Goal: Information Seeking & Learning: Learn about a topic

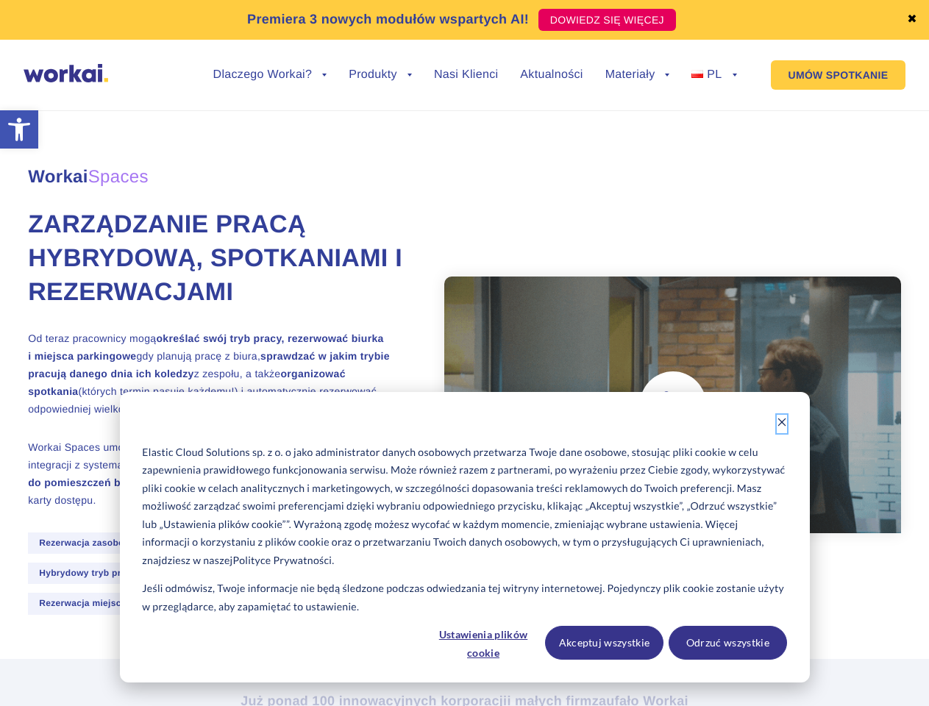
click at [781, 423] on icon "Dismiss cookie banner" at bounding box center [781, 422] width 10 height 10
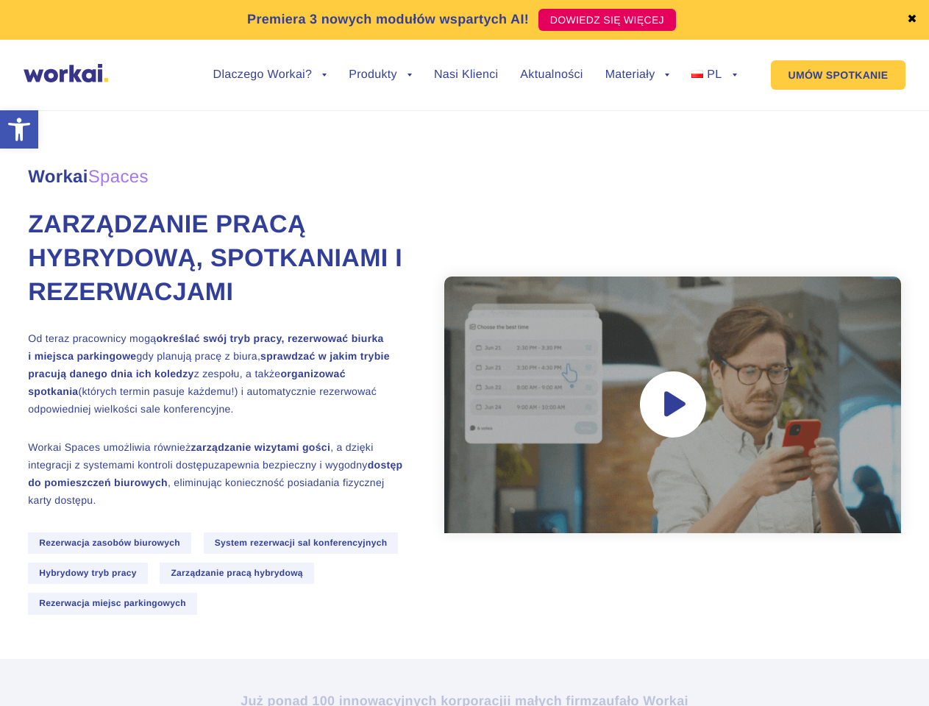
click at [484, 643] on div "Workai Spaces Zarządzanie pracą hybrydową, spotkaniami i rezerwacjami Od teraz …" at bounding box center [464, 375] width 873 height 567
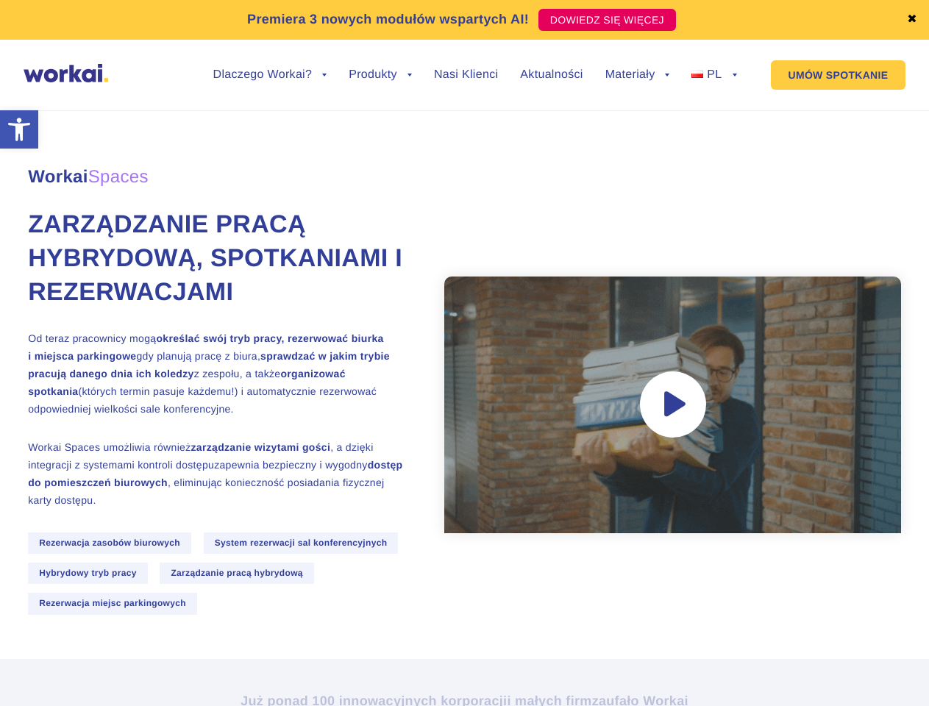
click at [604, 643] on div "Workai Spaces Zarządzanie pracą hybrydową, spotkaniami i rezerwacjami Od teraz …" at bounding box center [464, 375] width 873 height 567
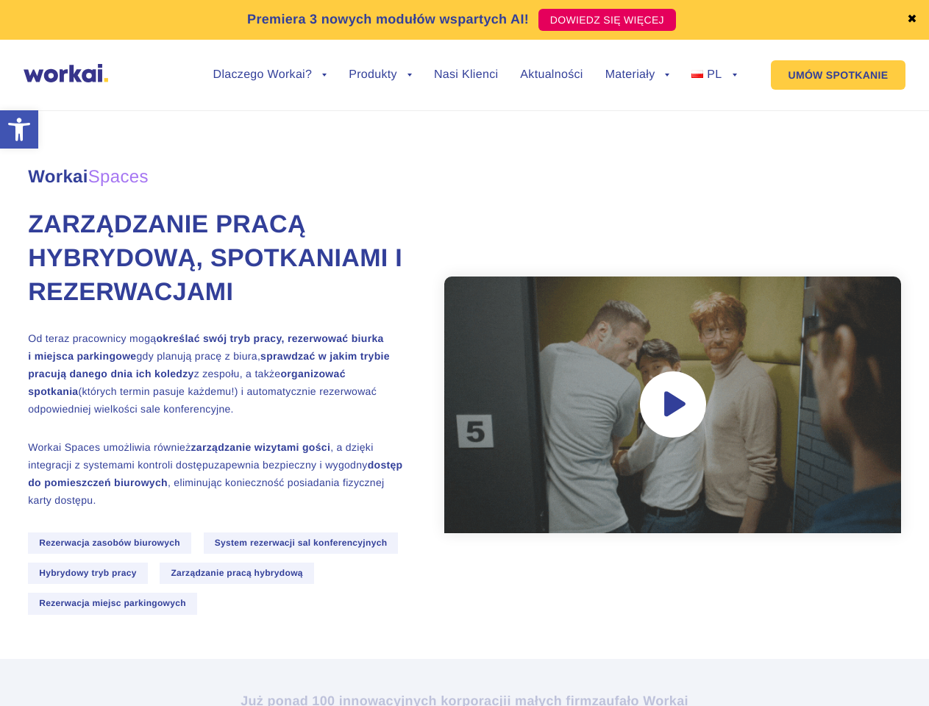
click at [727, 643] on div "Workai Spaces Zarządzanie pracą hybrydową, spotkaniami i rezerwacjami Od teraz …" at bounding box center [464, 375] width 873 height 567
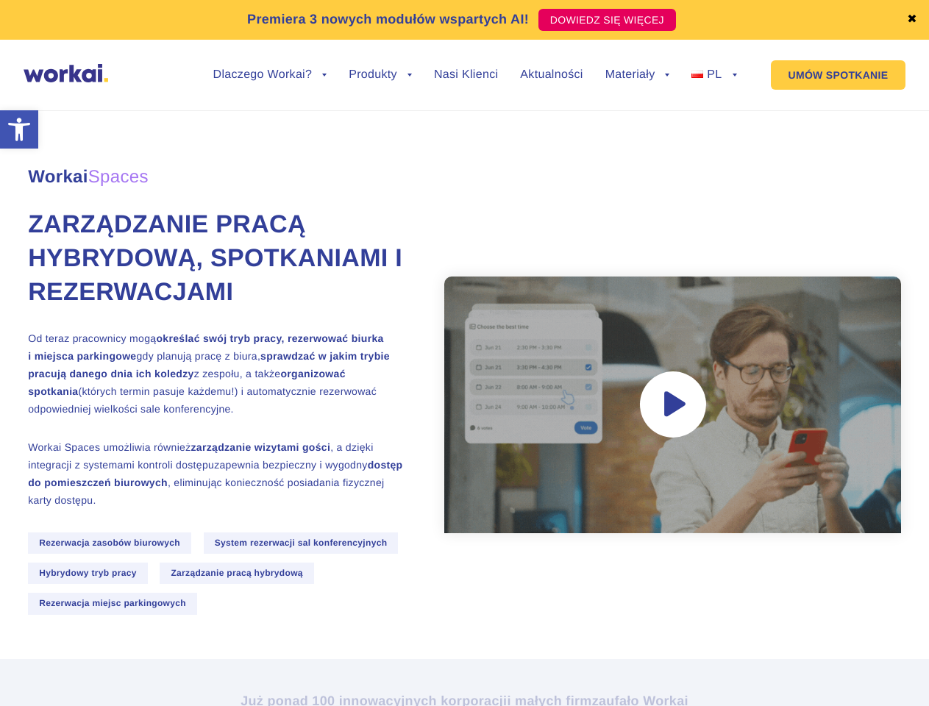
click at [912, 20] on link "✖" at bounding box center [911, 20] width 10 height 12
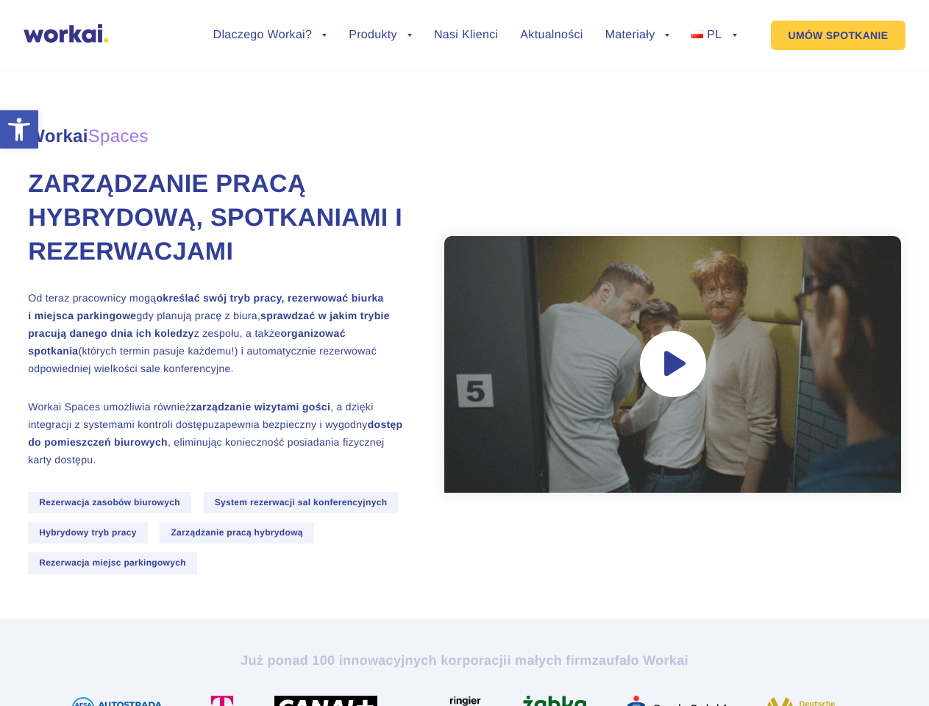
click at [270, 86] on div "Workai Spaces Zarządzanie pracą hybrydową, spotkaniami i rezerwacjami Od teraz …" at bounding box center [464, 334] width 873 height 567
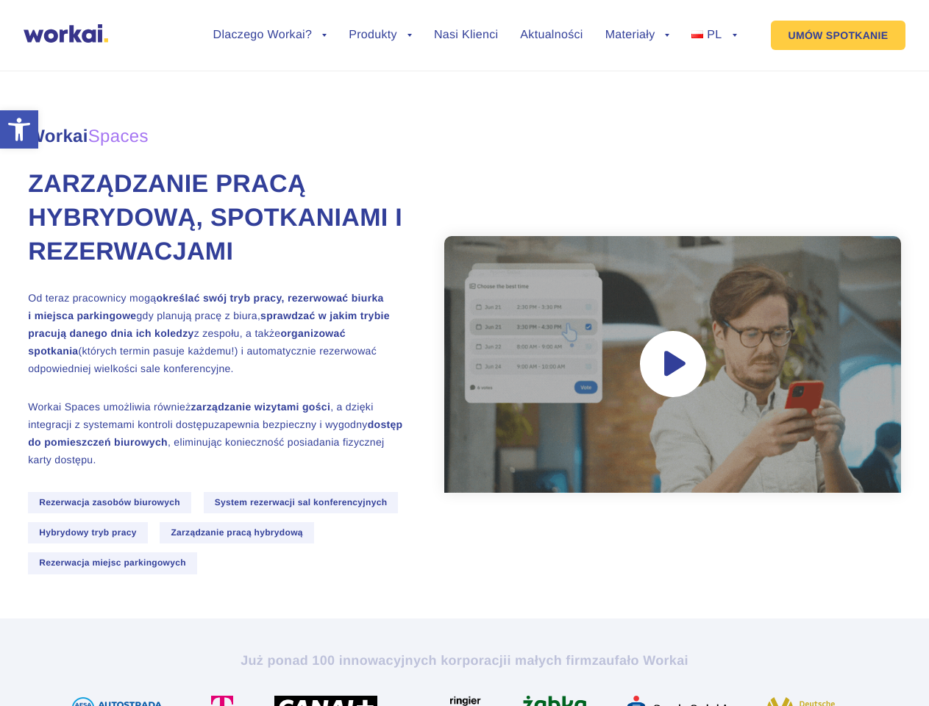
click at [270, 75] on div "Workai Spaces Zarządzanie pracą hybrydową, spotkaniami i rezerwacjami Od teraz …" at bounding box center [464, 334] width 873 height 567
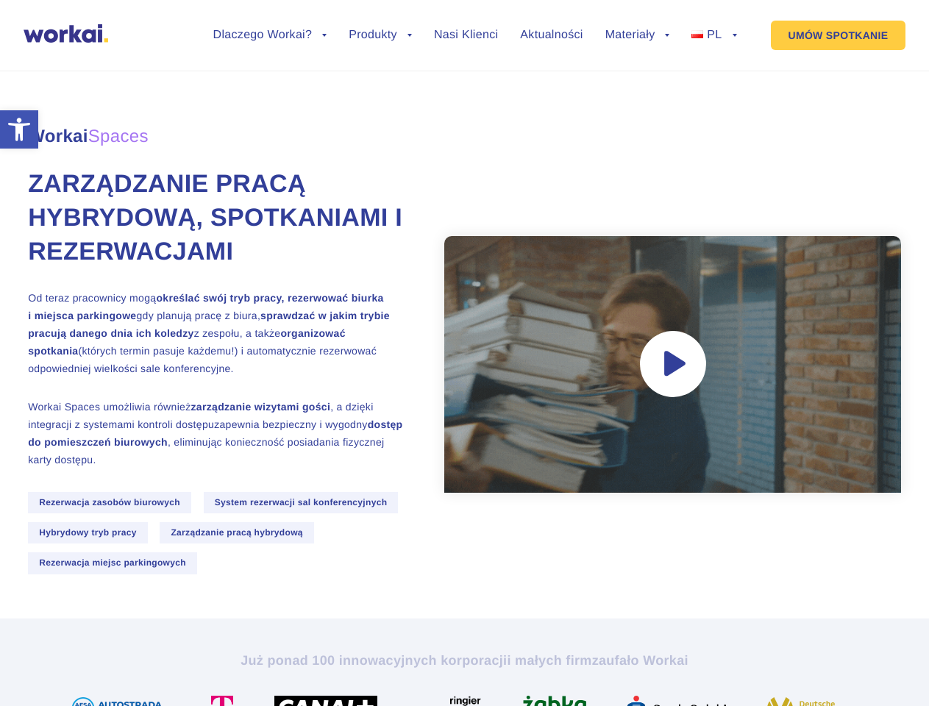
click at [380, 86] on div "Workai Spaces Zarządzanie pracą hybrydową, spotkaniami i rezerwacjami Od teraz …" at bounding box center [464, 334] width 873 height 567
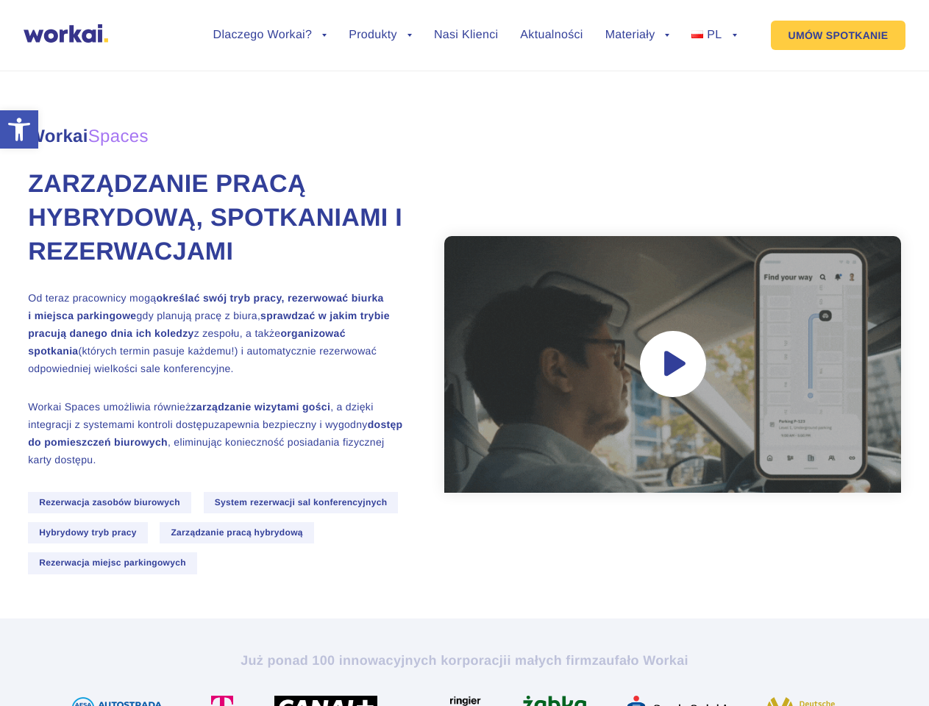
click at [637, 86] on div "Workai Spaces Zarządzanie pracą hybrydową, spotkaniami i rezerwacjami Od teraz …" at bounding box center [464, 334] width 873 height 567
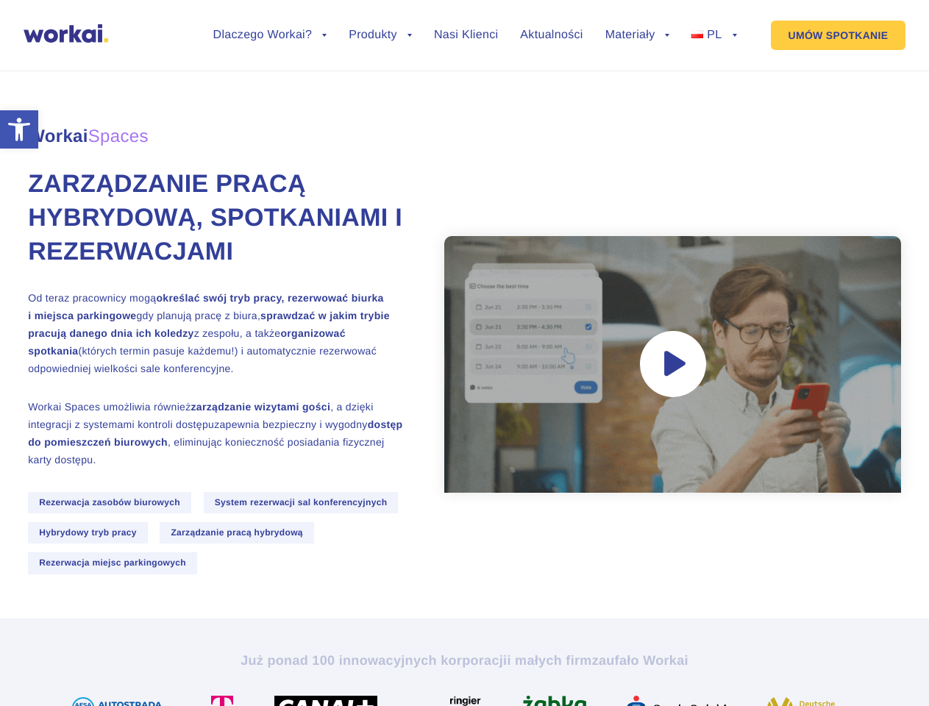
click at [637, 75] on div "Workai Spaces Zarządzanie pracą hybrydową, spotkaniami i rezerwacjami Od teraz …" at bounding box center [464, 334] width 873 height 567
